Goal: Task Accomplishment & Management: Use online tool/utility

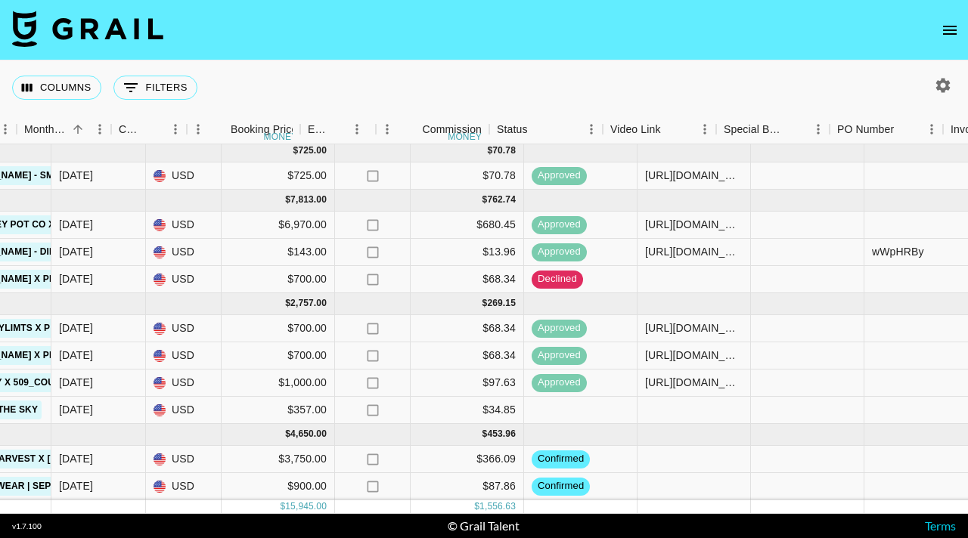
scroll to position [4, 857]
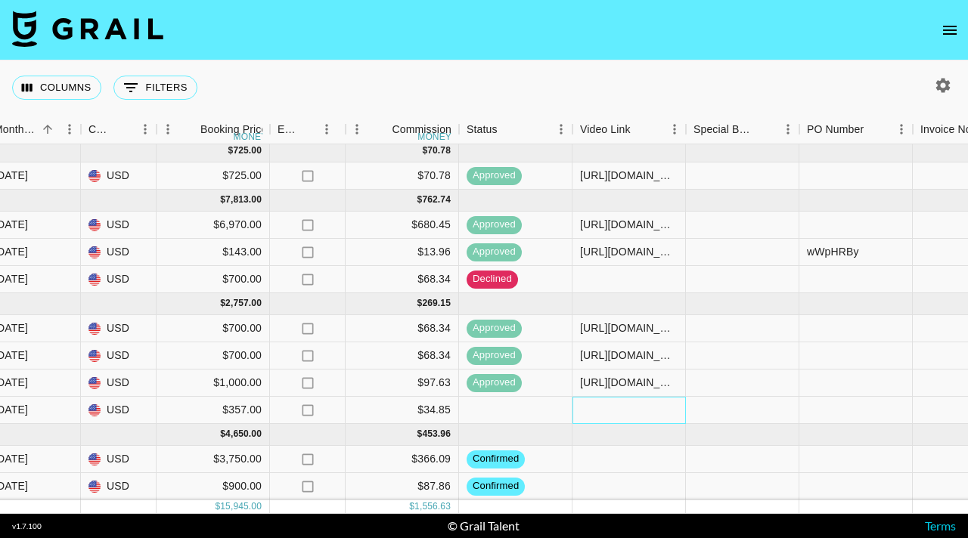
click at [631, 413] on div at bounding box center [628, 410] width 113 height 27
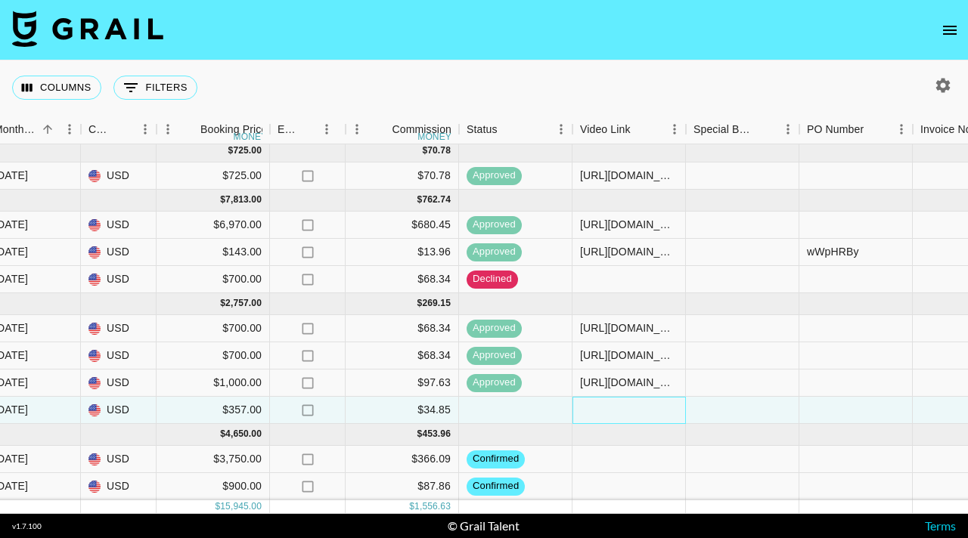
scroll to position [4, 884]
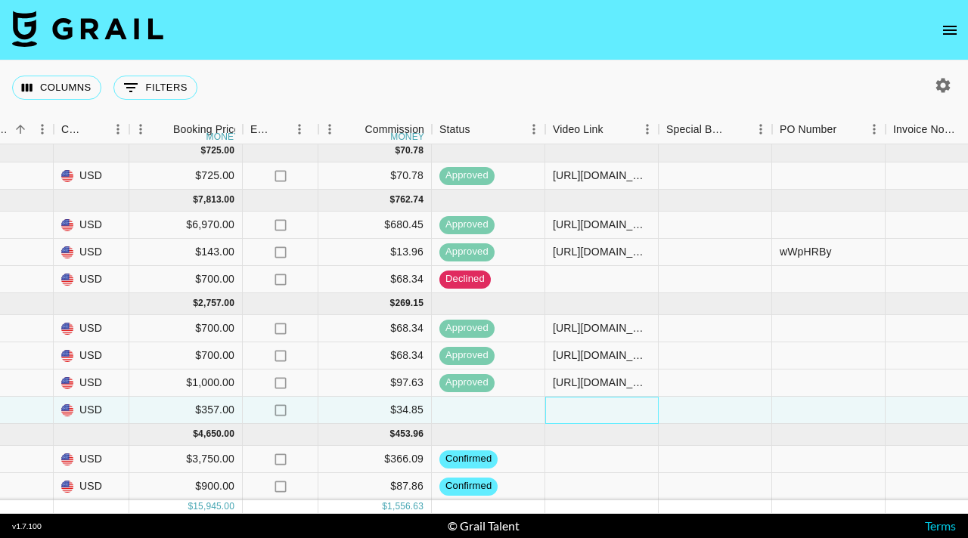
click at [619, 409] on div at bounding box center [601, 410] width 113 height 27
type input "https://www.youtube.com/shorts/GZWSSKBf2fE"
click at [671, 414] on div at bounding box center [715, 410] width 113 height 27
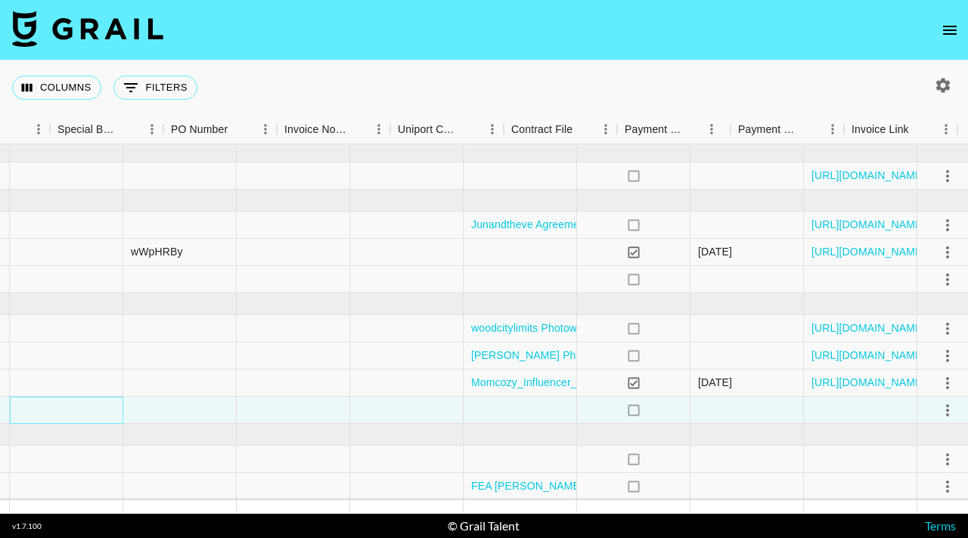
scroll to position [4, 1543]
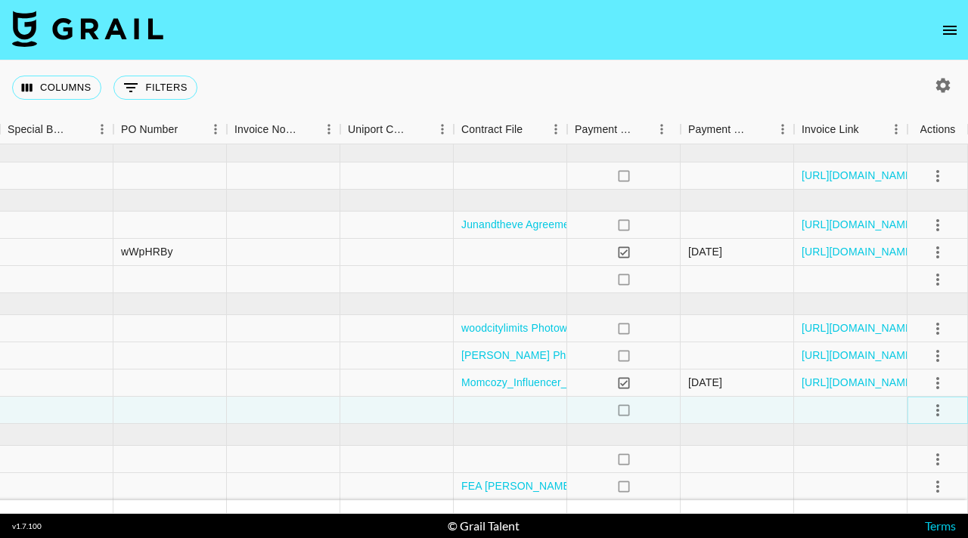
click at [671, 409] on icon "select merge strategy" at bounding box center [938, 411] width 18 height 18
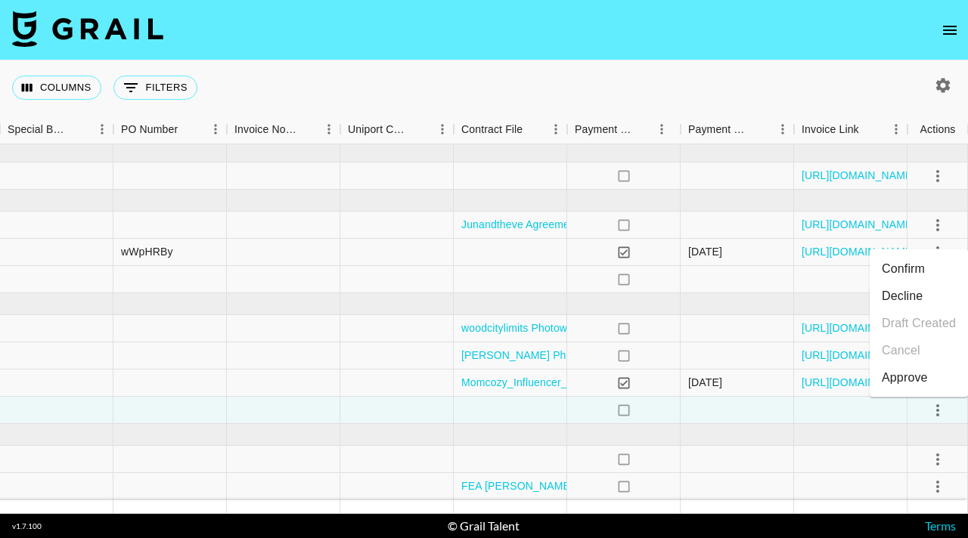
click at [671, 378] on div "Approve" at bounding box center [905, 378] width 46 height 18
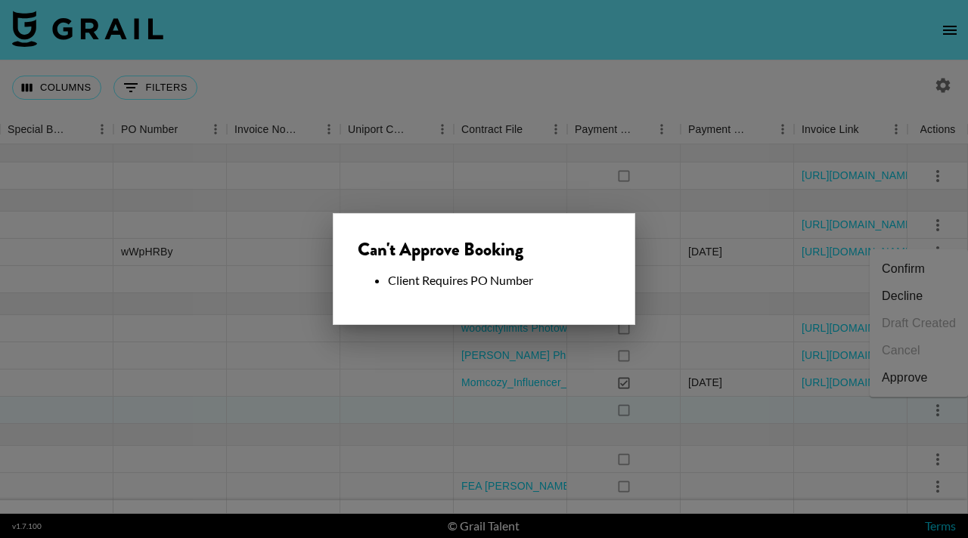
click at [364, 253] on div "Can't Approve Booking" at bounding box center [484, 249] width 253 height 23
click at [241, 348] on div at bounding box center [484, 269] width 968 height 538
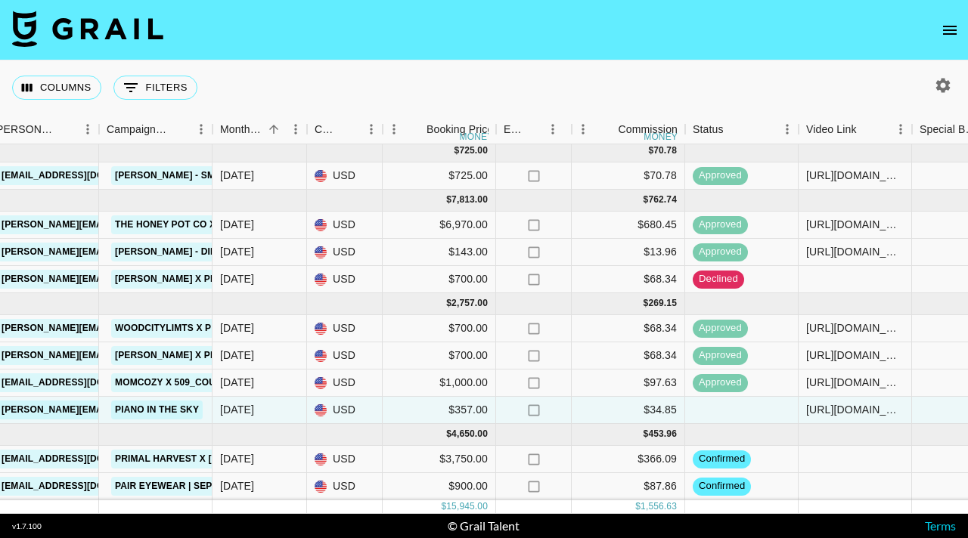
scroll to position [4, 643]
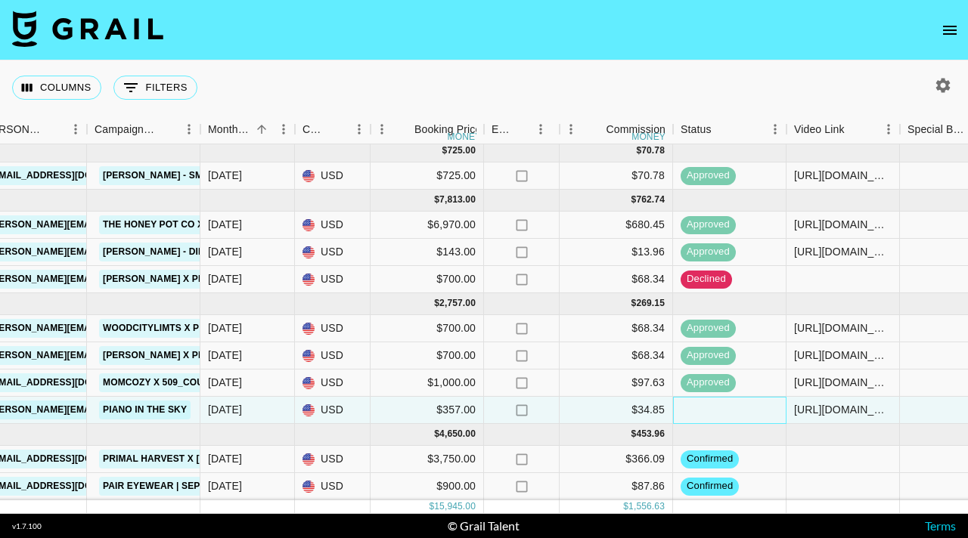
click at [671, 408] on div at bounding box center [729, 410] width 113 height 27
click at [671, 398] on div at bounding box center [729, 410] width 113 height 27
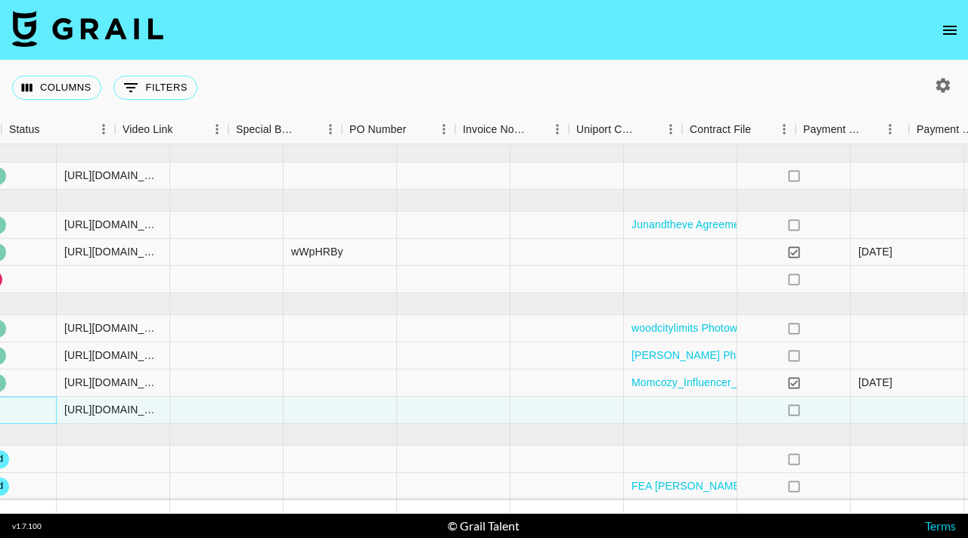
scroll to position [4, 1543]
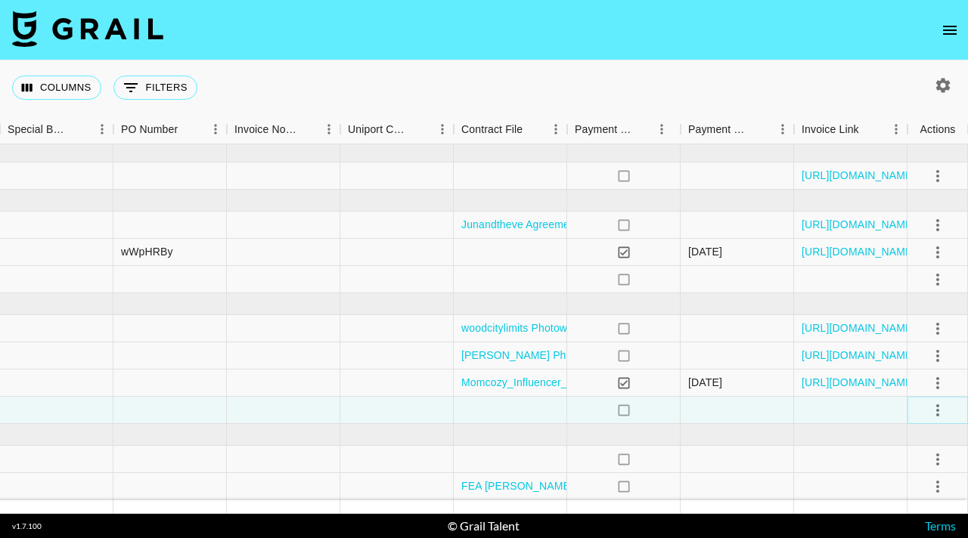
click at [671, 408] on icon "select merge strategy" at bounding box center [938, 411] width 18 height 18
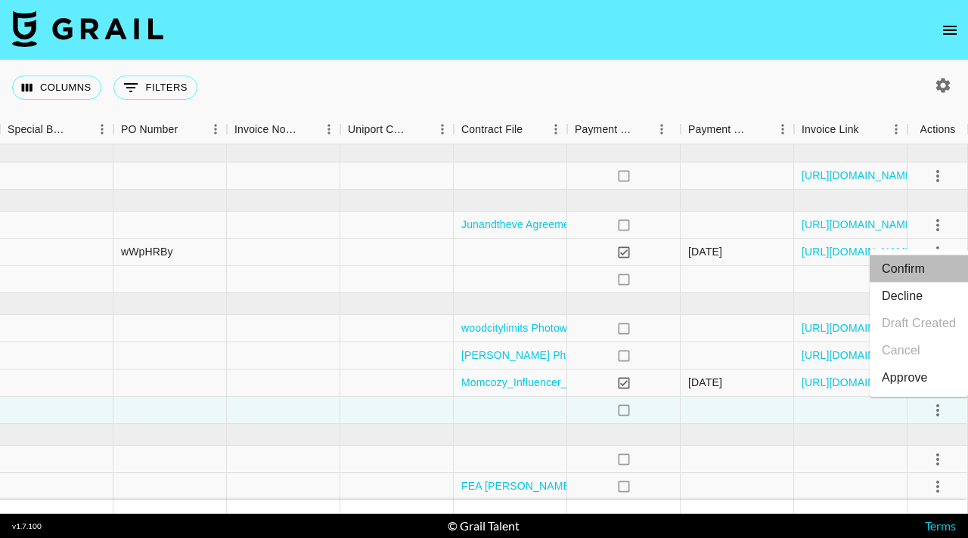
click at [671, 267] on li "Confirm" at bounding box center [919, 269] width 98 height 27
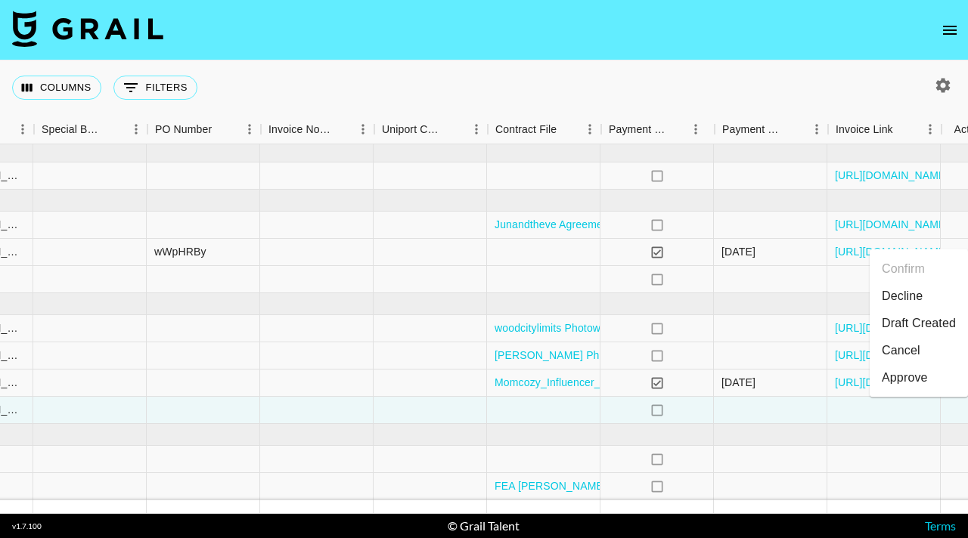
scroll to position [4, 1509]
click at [671, 321] on li "Draft Created" at bounding box center [919, 323] width 98 height 27
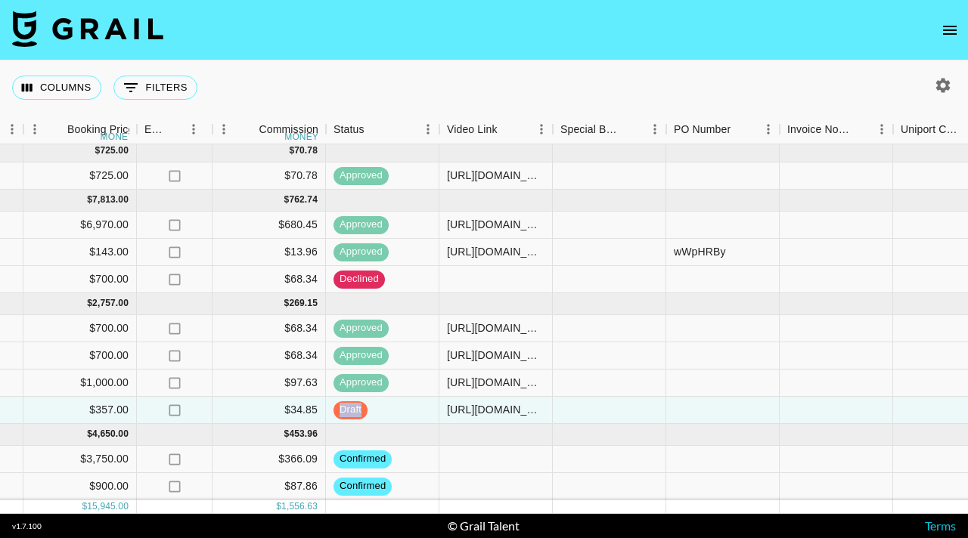
scroll to position [4, 972]
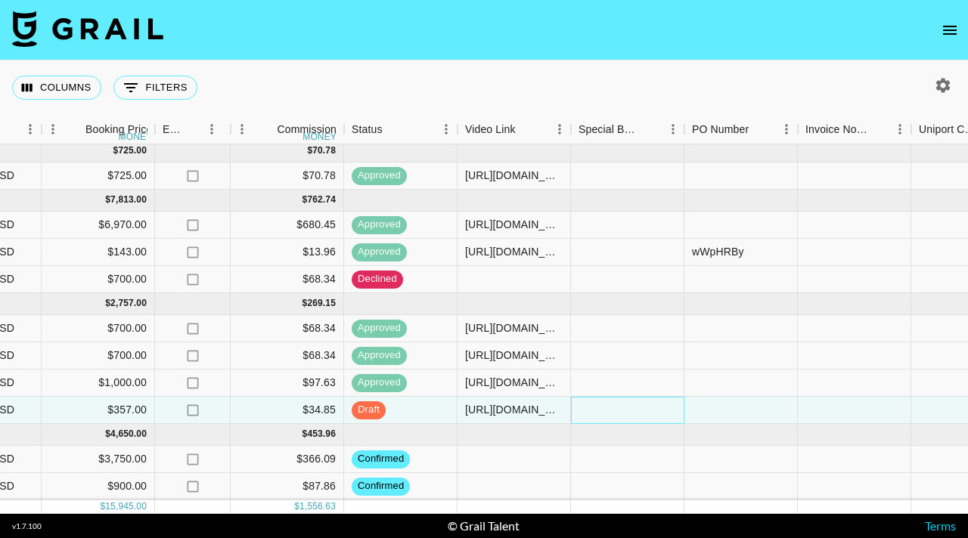
click at [668, 417] on div at bounding box center [627, 410] width 113 height 27
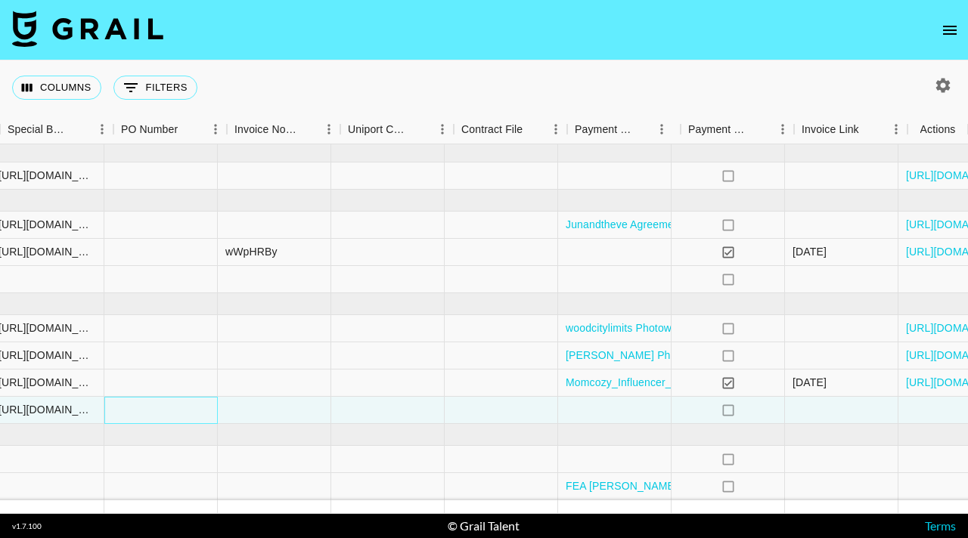
scroll to position [4, 1543]
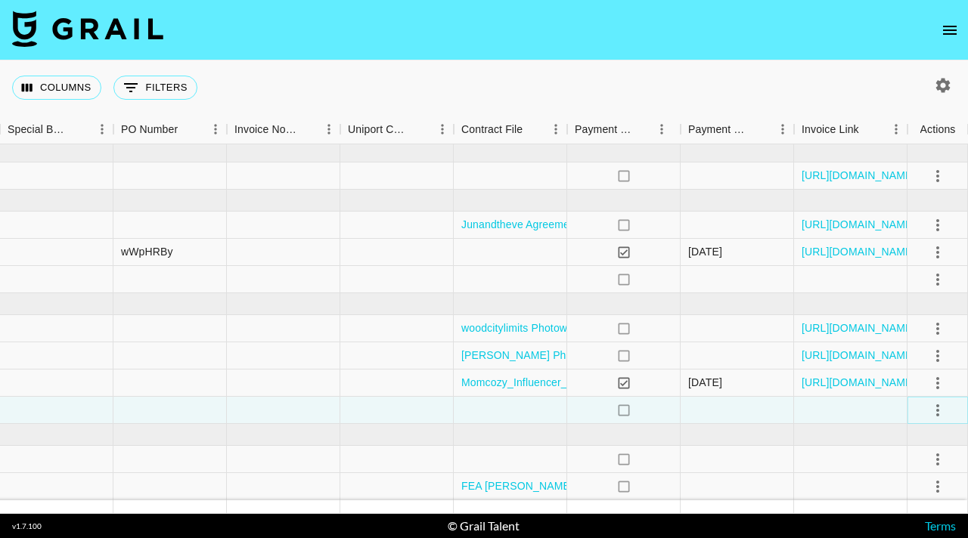
click at [671, 418] on icon "select merge strategy" at bounding box center [938, 411] width 18 height 18
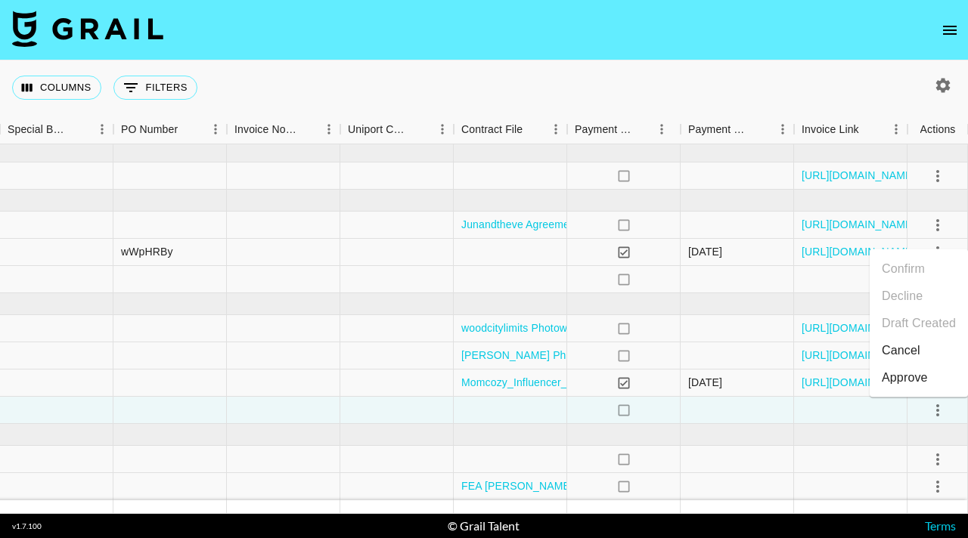
click at [671, 374] on div "Approve" at bounding box center [905, 378] width 46 height 18
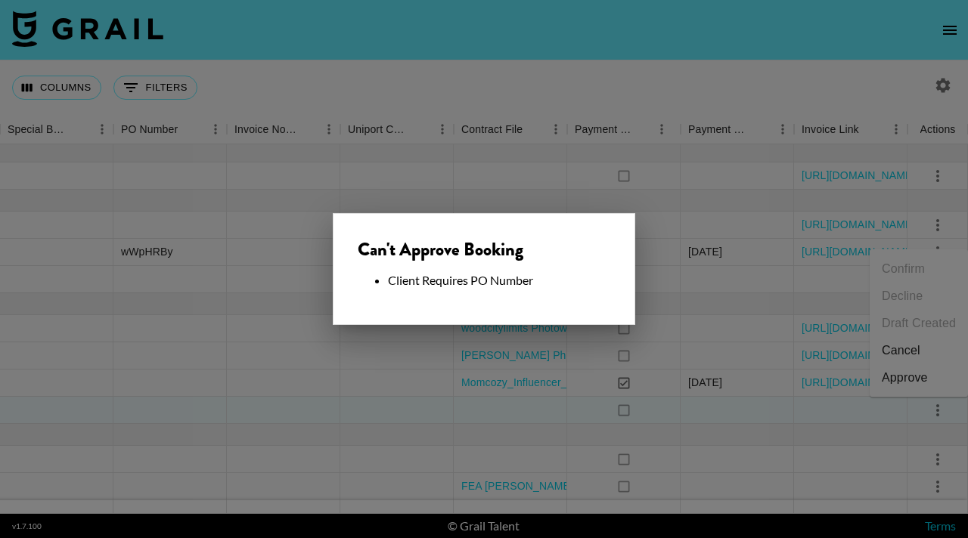
click at [671, 371] on div at bounding box center [484, 269] width 968 height 538
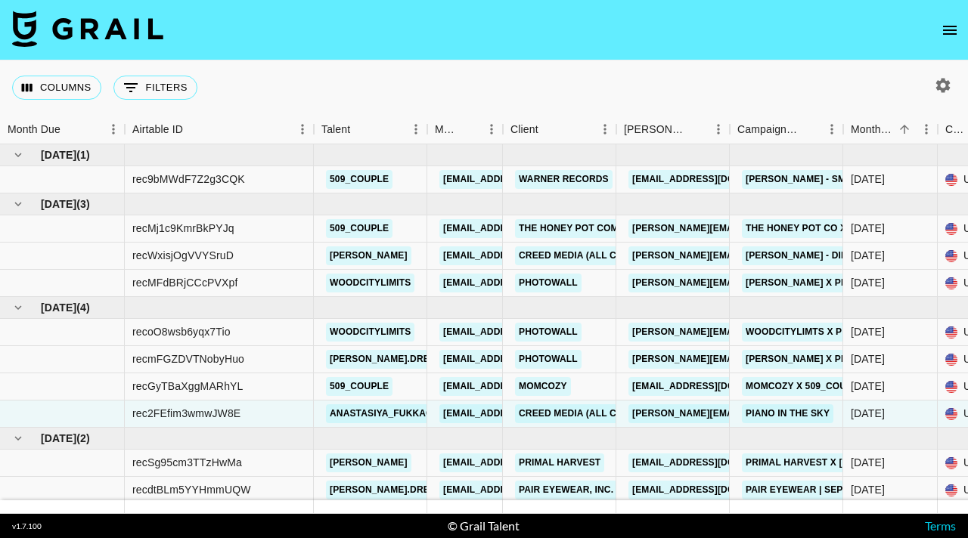
scroll to position [4, 0]
